Goal: Use online tool/utility: Use online tool/utility

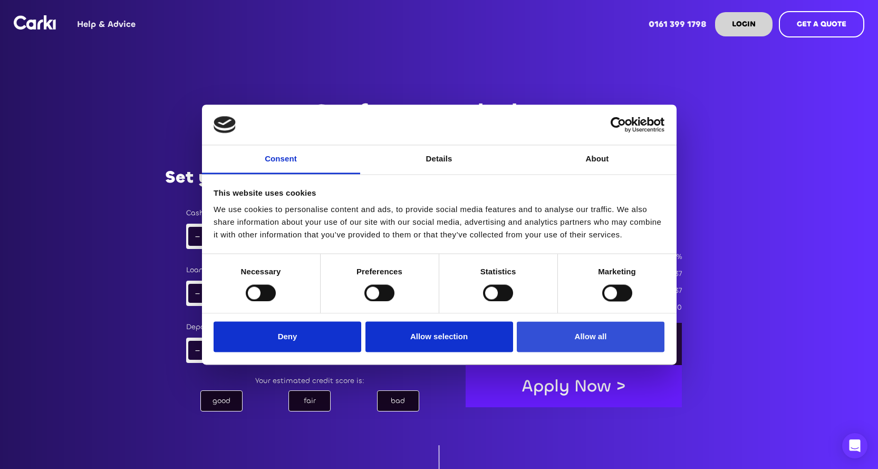
click at [605, 336] on button "Allow all" at bounding box center [591, 337] width 148 height 31
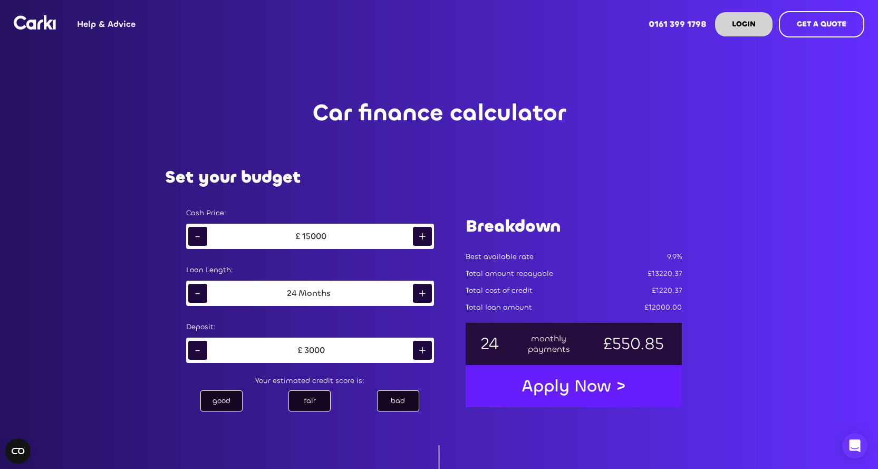
click at [422, 295] on div "+" at bounding box center [422, 293] width 19 height 19
click at [421, 295] on div "+" at bounding box center [422, 293] width 19 height 19
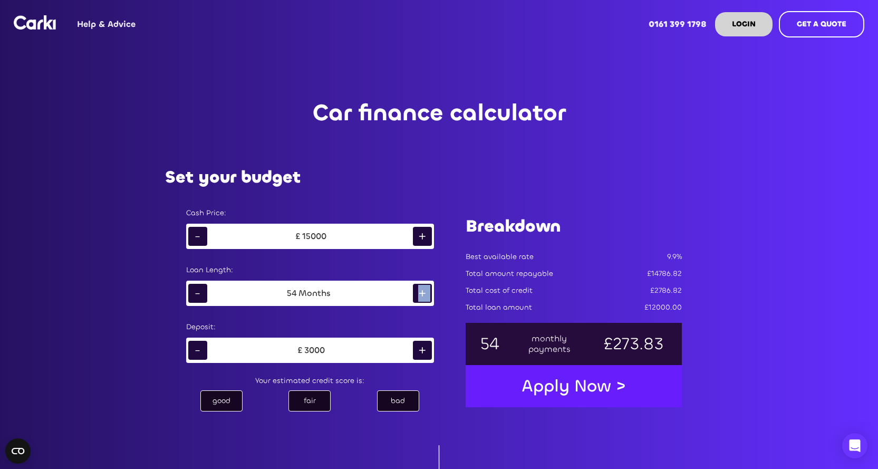
click at [421, 295] on div "+" at bounding box center [422, 293] width 19 height 19
click at [198, 287] on div "-" at bounding box center [197, 293] width 19 height 19
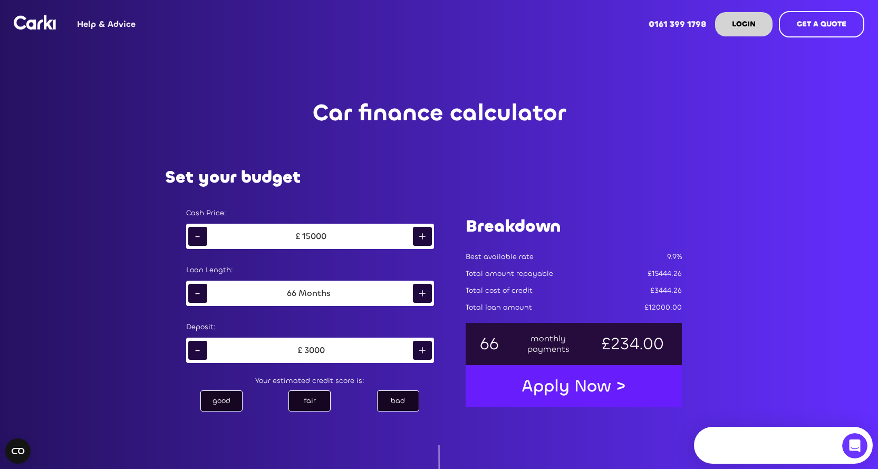
click at [199, 288] on div "-" at bounding box center [197, 293] width 19 height 19
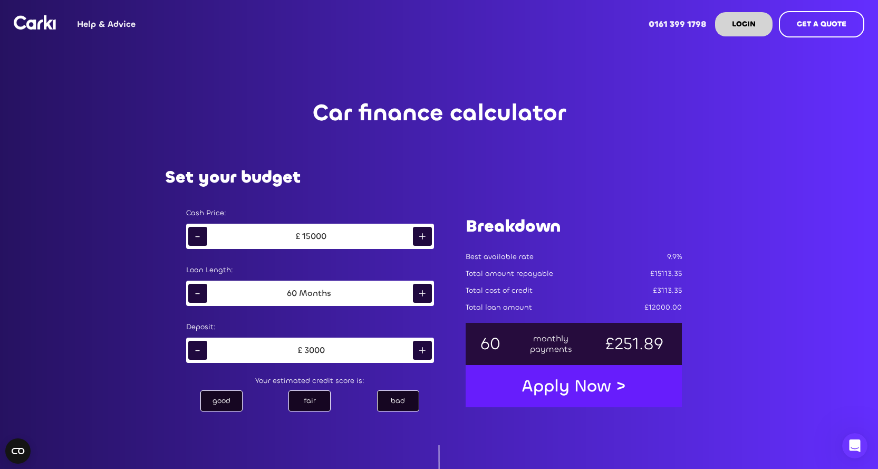
click at [201, 343] on div "-" at bounding box center [197, 350] width 19 height 19
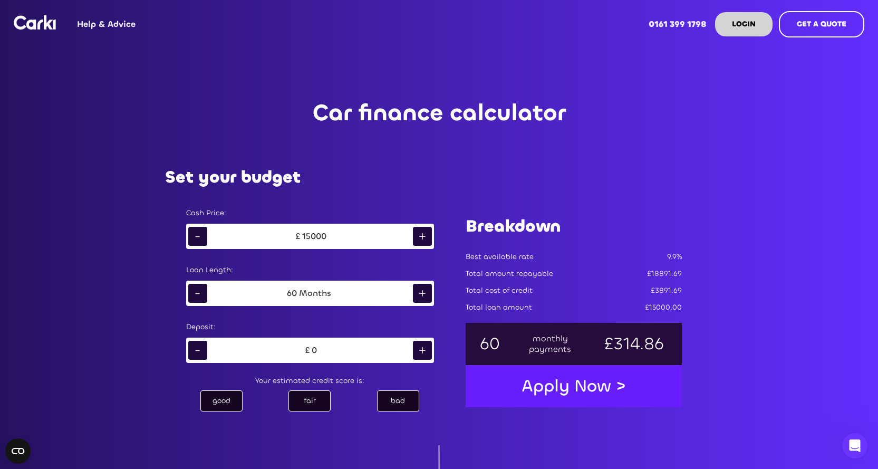
click at [233, 395] on div "good" at bounding box center [221, 400] width 42 height 21
click at [389, 399] on div "bad" at bounding box center [398, 400] width 42 height 21
click at [316, 402] on div "fair" at bounding box center [309, 400] width 42 height 21
click at [427, 237] on div "+" at bounding box center [422, 236] width 19 height 19
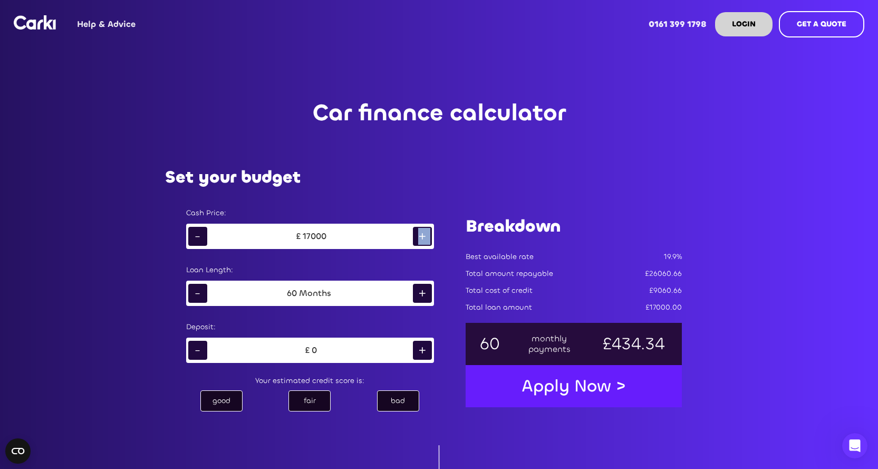
click at [427, 237] on div "+" at bounding box center [422, 236] width 19 height 19
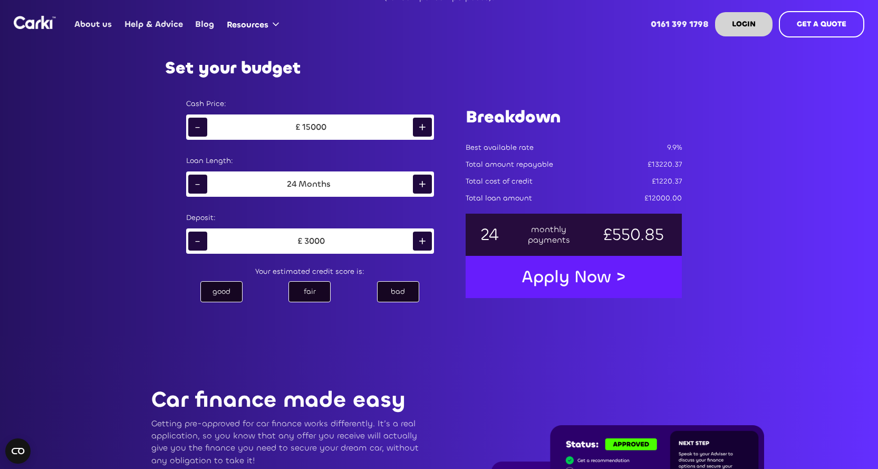
scroll to position [369, 0]
